Goal: Communication & Community: Share content

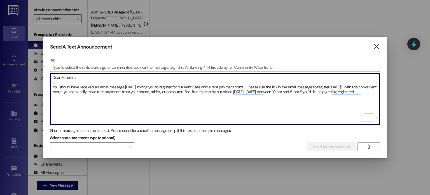
click at [362, 91] on textarea "Dear Resident: You should have received an email message [DATE] inviting you to…" at bounding box center [215, 98] width 330 height 51
click at [365, 91] on textarea "Dear Resident: You should have received an email message [DATE] inviting you to…" at bounding box center [215, 98] width 330 height 51
click at [275, 90] on textarea "Dear Resident: You should have received an email message [DATE] inviting you to…" at bounding box center [215, 98] width 330 height 51
drag, startPoint x: 376, startPoint y: 91, endPoint x: 51, endPoint y: 72, distance: 325.5
click at [51, 73] on textarea "Dear Resident: You should have received an email message [DATE] inviting you to…" at bounding box center [215, 98] width 330 height 51
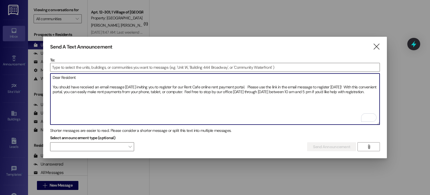
click at [96, 93] on textarea "Dear Resident: You should have received an email message [DATE] inviting you to…" at bounding box center [215, 98] width 330 height 51
click at [184, 90] on textarea "Dear Resident: You should have received an email message [DATE] inviting you to…" at bounding box center [215, 98] width 330 height 51
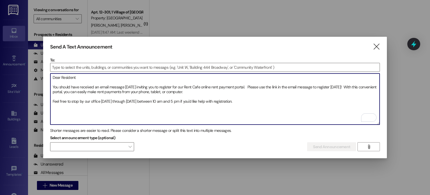
click at [246, 99] on textarea "Dear Resident: You should have received an email message [DATE] inviting you to…" at bounding box center [215, 98] width 330 height 51
drag, startPoint x: 261, startPoint y: 99, endPoint x: 46, endPoint y: 73, distance: 217.1
click at [46, 73] on div "Send A Text Announcement  To:  Drop image file here Dear Resident: You should…" at bounding box center [215, 98] width 344 height 122
type textarea "Dear Resident: You should have received an email message [DATE] inviting you to…"
click at [96, 64] on input at bounding box center [215, 67] width 330 height 8
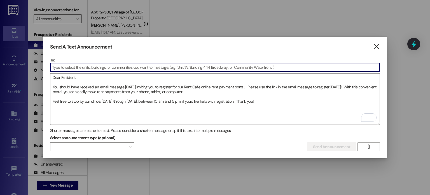
click at [96, 65] on input at bounding box center [215, 67] width 330 height 8
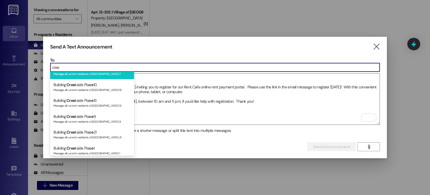
scroll to position [84, 0]
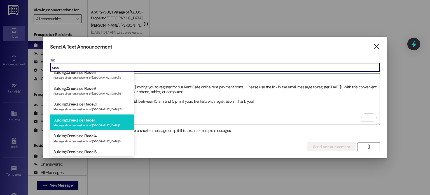
type input "cree"
click at [90, 120] on span "ce" at bounding box center [91, 119] width 4 height 5
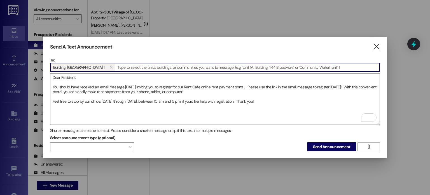
click at [116, 64] on input at bounding box center [248, 67] width 264 height 8
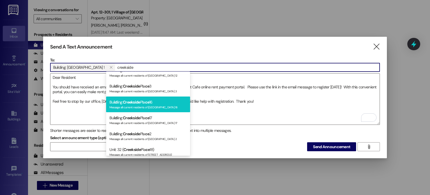
scroll to position [336, 0]
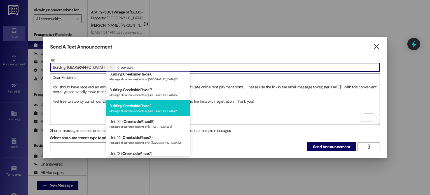
type input "creekside"
click at [136, 107] on span "Creekside" at bounding box center [131, 105] width 17 height 5
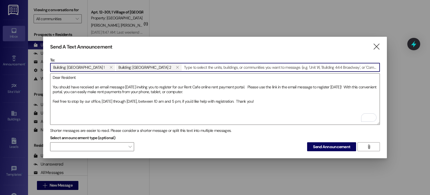
click at [182, 66] on input at bounding box center [280, 67] width 197 height 8
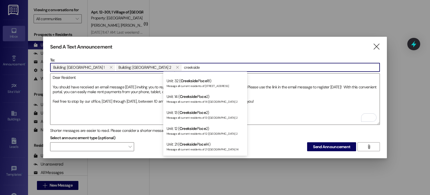
scroll to position [364, 0]
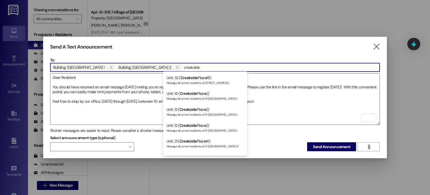
click at [182, 66] on input "creekside" at bounding box center [280, 67] width 197 height 8
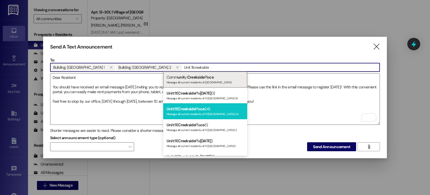
scroll to position [28, 0]
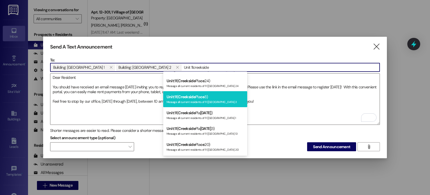
type input "Unit 11creekside"
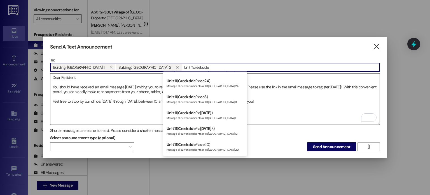
click at [189, 98] on span "Creekside" at bounding box center [186, 96] width 17 height 5
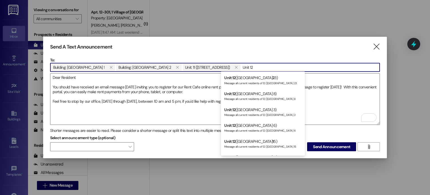
scroll to position [224, 0]
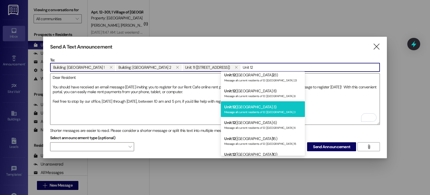
type input "Unit 12"
click at [243, 106] on div "Unit : 12 ([GEOGRAPHIC_DATA] 3) Message all current residents of 12 ([GEOGRAPHI…" at bounding box center [263, 109] width 84 height 16
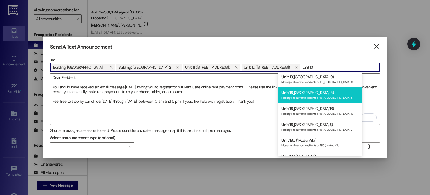
scroll to position [56, 0]
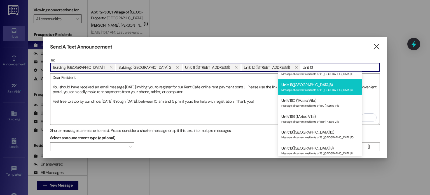
type input "Unit 13"
click at [297, 89] on div "Message all current residents of 13 ([GEOGRAPHIC_DATA] 3" at bounding box center [319, 89] width 77 height 5
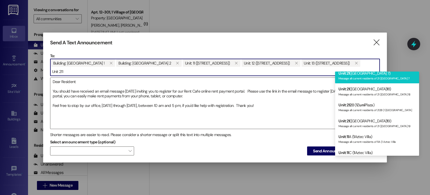
scroll to position [560, 0]
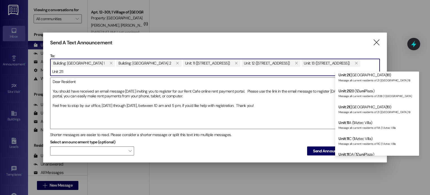
click at [350, 67] on input "Unit 211" at bounding box center [215, 71] width 330 height 8
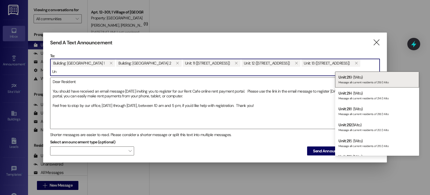
type input "U"
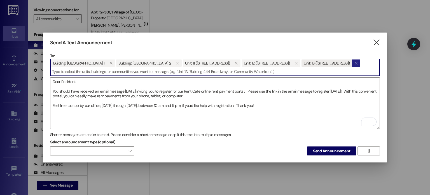
click at [355, 65] on icon "" at bounding box center [356, 63] width 3 height 4
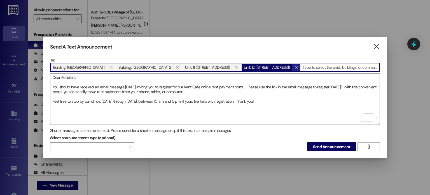
click at [292, 66] on button "" at bounding box center [296, 67] width 8 height 7
click at [232, 66] on button "" at bounding box center [236, 67] width 8 height 7
click at [182, 65] on input at bounding box center [280, 67] width 197 height 8
click at [246, 85] on textarea "Dear Resident: You should have received an email message [DATE] inviting you to…" at bounding box center [215, 98] width 330 height 51
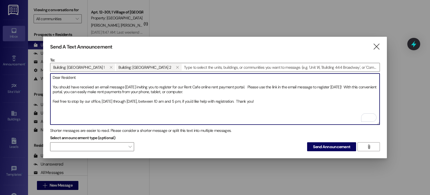
click at [125, 84] on textarea "Dear Resident: You should have received an email message [DATE] inviting you to…" at bounding box center [215, 98] width 330 height 51
click at [53, 85] on textarea "Dear Resident: You should have received an email message [DATE] inviting you to…" at bounding box center [215, 98] width 330 height 51
drag, startPoint x: 59, startPoint y: 84, endPoint x: 94, endPoint y: 84, distance: 34.7
click at [94, 84] on textarea "Dear Resident: You should have received an email message [DATE] inviting you to…" at bounding box center [215, 98] width 330 height 51
drag, startPoint x: 52, startPoint y: 84, endPoint x: 97, endPoint y: 86, distance: 44.8
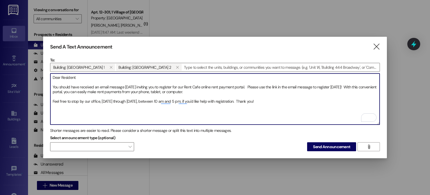
click at [97, 86] on textarea "Dear Resident: You should have received an email message [DATE] inviting you to…" at bounding box center [215, 98] width 330 height 51
click at [82, 86] on textarea "Dear Resident: An email message [DATE] inviting you to register for our Rent Ca…" at bounding box center [215, 98] width 330 height 51
click at [52, 85] on textarea "Dear Resident: An email message was sent to you [DATE] inviting you to register…" at bounding box center [215, 98] width 330 height 51
click at [87, 85] on textarea "Dear Resident: Unless you registered revioucly, an email message was sent to yo…" at bounding box center [215, 98] width 330 height 51
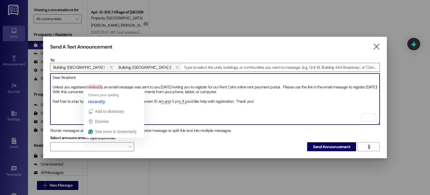
click at [88, 86] on textarea "Dear Resident: Unless you registered revioucly, an email message was sent to yo…" at bounding box center [215, 98] width 330 height 51
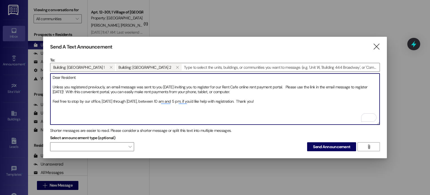
click at [101, 86] on textarea "Dear Resident: Unless you registered previoucly, an email message was sent to y…" at bounding box center [215, 98] width 330 height 51
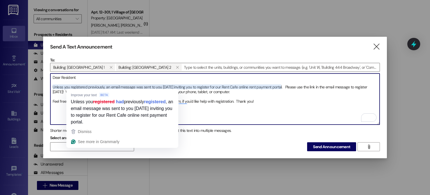
click at [80, 84] on textarea "Dear Resident: Unless you registered previously, an email message was sent to y…" at bounding box center [215, 98] width 330 height 51
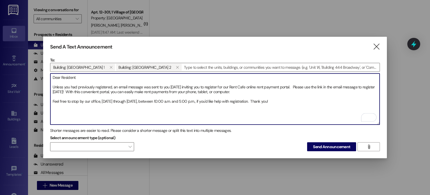
click at [194, 99] on textarea "Dear Resident: Unless you had previously registered, an email message was sent …" at bounding box center [215, 98] width 330 height 51
click at [191, 99] on textarea "Dear Resident: Unless you had previously registered, an email message was sent …" at bounding box center [215, 98] width 330 height 51
drag, startPoint x: 283, startPoint y: 98, endPoint x: 49, endPoint y: 73, distance: 234.7
click at [49, 73] on div "Send A Text Announcement  To: Building: [GEOGRAPHIC_DATA] 1  Building: [GEOGR…" at bounding box center [215, 98] width 344 height 122
type textarea "Dear Resident: Unless you had previously registered, an email message was sent …"
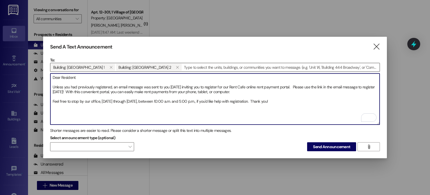
click at [182, 65] on input at bounding box center [280, 67] width 197 height 8
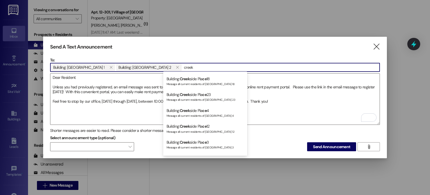
scroll to position [280, 0]
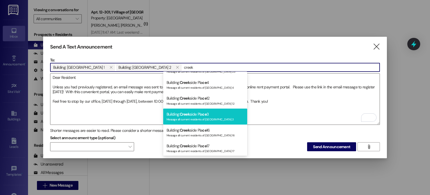
type input "creek"
click at [180, 114] on div "Building: Creek side Pla [DATE] Message all current residents of [GEOGRAPHIC_DA…" at bounding box center [205, 116] width 84 height 16
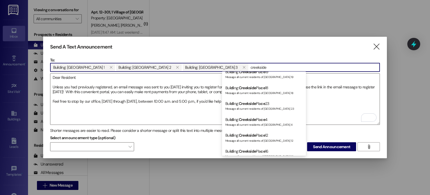
scroll to position [252, 0]
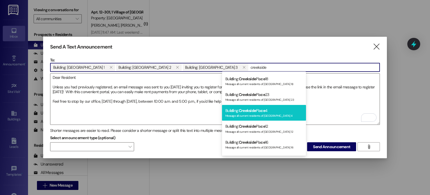
type input "creekside"
click at [242, 108] on span "Creekside" at bounding box center [247, 110] width 17 height 5
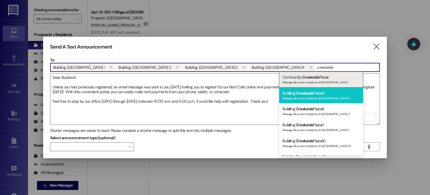
type input "creekside"
click at [301, 95] on span "Creekside" at bounding box center [304, 92] width 17 height 5
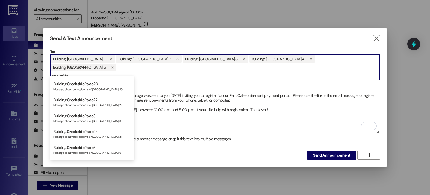
scroll to position [168, 0]
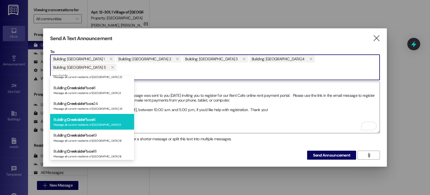
type input "creekside"
click at [110, 121] on div "Buil di ng: Creekside Pla [DATE] Message all current residents of [GEOGRAPHIC_D…" at bounding box center [92, 122] width 84 height 16
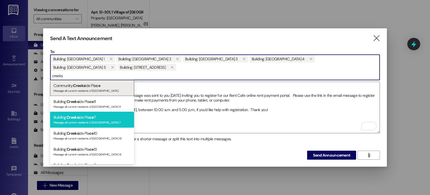
type input "creeks"
click at [90, 115] on div "Building: Creeks ide Pla [DATE] Message all current residents of [GEOGRAPHIC_DA…" at bounding box center [92, 119] width 84 height 16
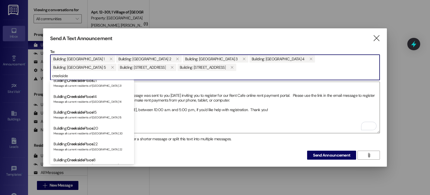
scroll to position [112, 0]
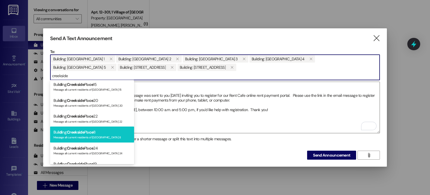
type input "creekside"
click at [103, 133] on div "Buil di ng: [GEOGRAPHIC_DATA] [DATE] Message all current residents of [GEOGRAPH…" at bounding box center [92, 134] width 84 height 16
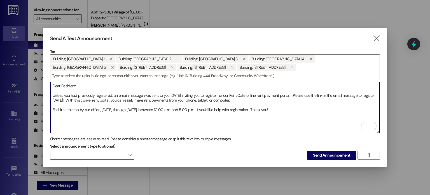
drag, startPoint x: 222, startPoint y: 94, endPoint x: 227, endPoint y: 93, distance: 4.8
click at [227, 93] on textarea "Dear Resident: Unless you had previously registered, an email message was sent …" at bounding box center [215, 107] width 330 height 51
drag, startPoint x: 281, startPoint y: 107, endPoint x: 47, endPoint y: 83, distance: 234.9
click at [47, 83] on div "Send A Text Announcement  To: Building: [GEOGRAPHIC_DATA] [GEOGRAPHIC_DATA]: […" at bounding box center [215, 97] width 344 height 138
type textarea "Dear Resident: Unless you had previously registered, an email message was sent …"
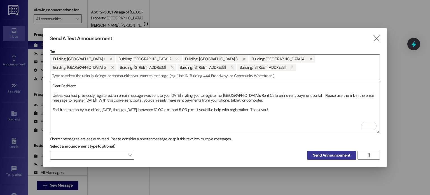
click at [322, 153] on span "Send Announcement" at bounding box center [331, 155] width 37 height 6
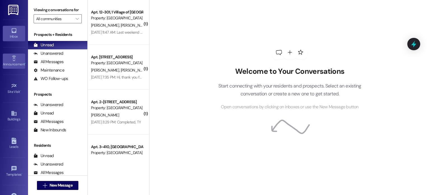
click at [12, 60] on icon at bounding box center [14, 57] width 4 height 5
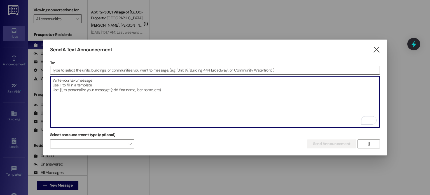
paste textarea "Estimado residente: A menos que se haya registrado previamente, [PERSON_NAME] l…"
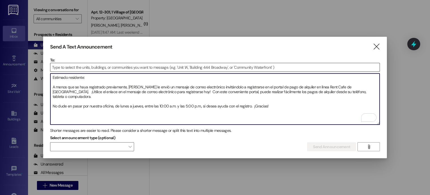
type textarea "Estimado residente: A menos que se haya registrado previamente, [PERSON_NAME] l…"
click at [77, 65] on input at bounding box center [215, 67] width 330 height 8
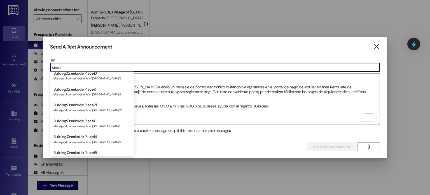
scroll to position [84, 0]
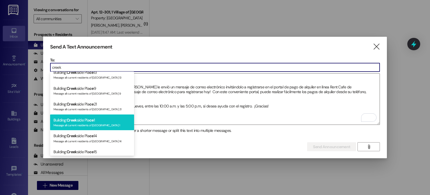
type input "creek"
click at [85, 119] on div "Building: Creek side Pla [DATE] Message all current residents of [GEOGRAPHIC_DA…" at bounding box center [92, 122] width 84 height 16
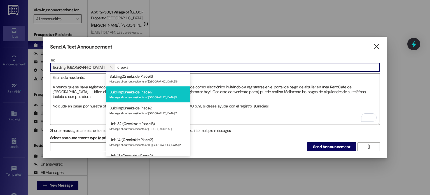
scroll to position [336, 0]
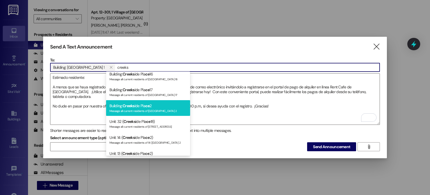
type input "creeks"
click at [128, 106] on span "Creeks" at bounding box center [129, 105] width 12 height 5
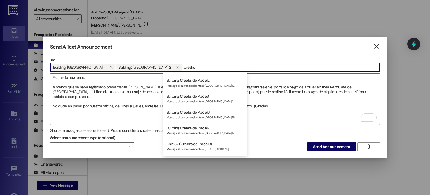
scroll to position [308, 0]
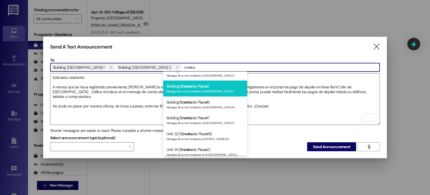
type input "creeks"
click at [179, 85] on div "Building: Creeks ide Pla [DATE] Message all current residents of [GEOGRAPHIC_DA…" at bounding box center [205, 88] width 84 height 16
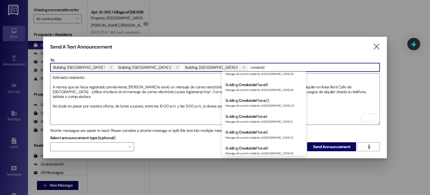
scroll to position [252, 0]
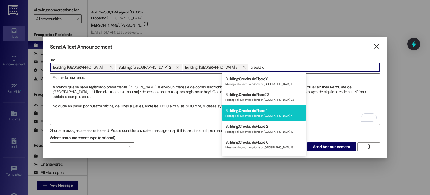
type input "creeksid"
click at [244, 110] on span "Creekside" at bounding box center [247, 110] width 17 height 5
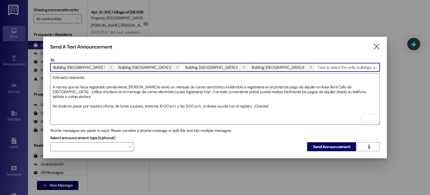
click at [316, 65] on input at bounding box center [348, 67] width 64 height 8
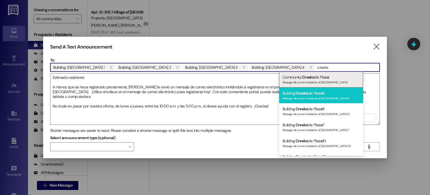
type input "creeks"
click at [293, 92] on div "Building: Creeks ide Pla [DATE] Message all current residents of [GEOGRAPHIC_DA…" at bounding box center [321, 95] width 84 height 16
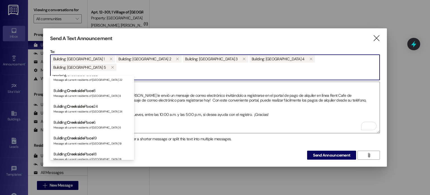
scroll to position [168, 0]
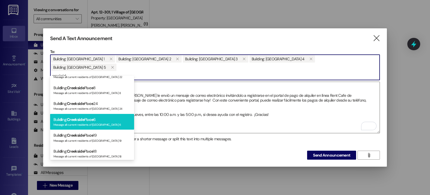
type input "creeksid"
click at [97, 120] on div "Buil di ng: Creekside Pla [DATE] Message all current residents of [GEOGRAPHIC_D…" at bounding box center [92, 122] width 84 height 16
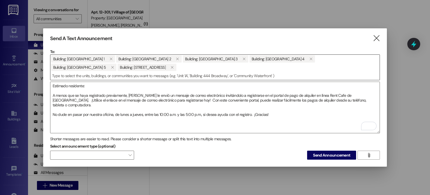
click at [115, 66] on span "Building: [GEOGRAPHIC_DATA] [GEOGRAPHIC_DATA]: [GEOGRAPHIC_DATA] [GEOGRAPHIC_DA…" at bounding box center [215, 63] width 330 height 17
click at [111, 65] on span "Building: [GEOGRAPHIC_DATA] [GEOGRAPHIC_DATA]: [GEOGRAPHIC_DATA] [GEOGRAPHIC_DA…" at bounding box center [215, 63] width 330 height 17
click at [111, 64] on span "Building: [GEOGRAPHIC_DATA] [GEOGRAPHIC_DATA]: [GEOGRAPHIC_DATA] [GEOGRAPHIC_DA…" at bounding box center [215, 63] width 330 height 17
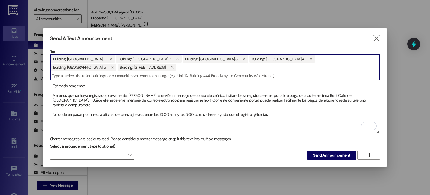
click at [110, 74] on input at bounding box center [215, 75] width 330 height 8
click at [110, 65] on span "Building: [GEOGRAPHIC_DATA] [GEOGRAPHIC_DATA]: [GEOGRAPHIC_DATA] [GEOGRAPHIC_DA…" at bounding box center [215, 63] width 330 height 17
click at [83, 75] on input at bounding box center [215, 75] width 330 height 8
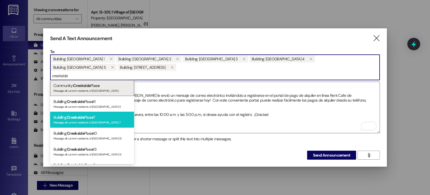
type input "creekside"
click at [84, 116] on span "Creekside" at bounding box center [75, 117] width 17 height 5
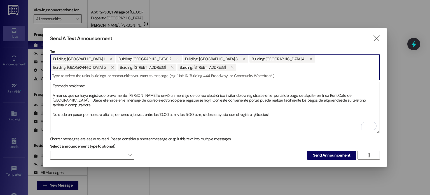
click at [99, 73] on input at bounding box center [215, 75] width 330 height 8
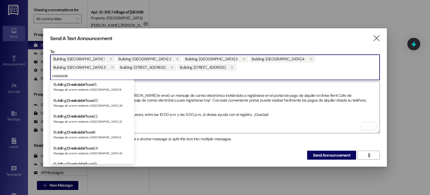
scroll to position [140, 0]
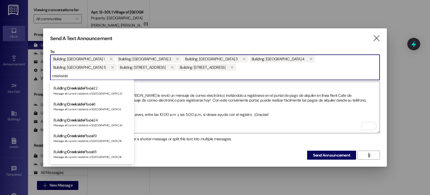
type input "creekside"
click at [91, 105] on span "ce" at bounding box center [91, 103] width 4 height 5
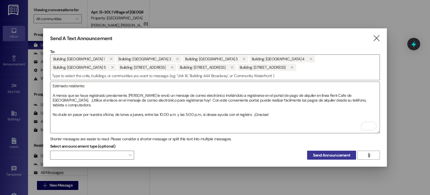
click at [325, 152] on span "Send Announcement" at bounding box center [331, 155] width 37 height 6
